Goal: Check status

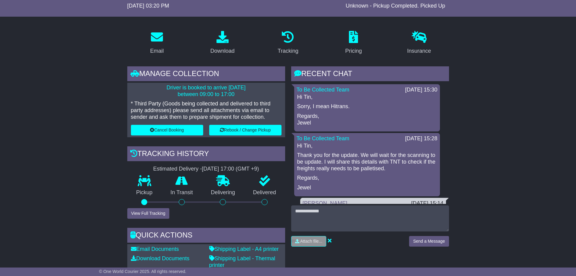
scroll to position [91, 0]
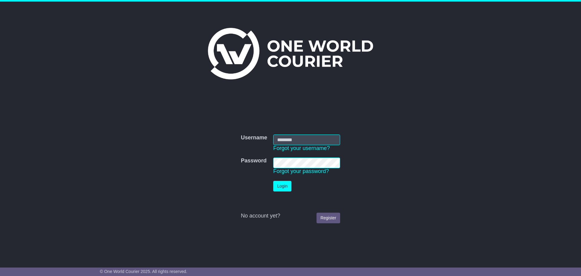
type input "**********"
click at [284, 184] on button "Login" at bounding box center [282, 186] width 18 height 11
